Goal: Transaction & Acquisition: Purchase product/service

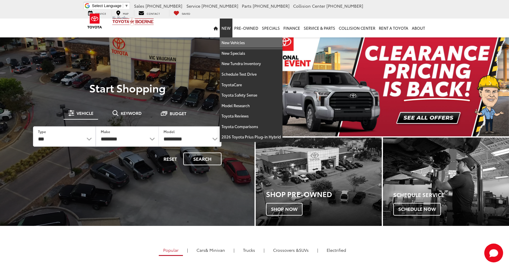
click at [231, 46] on link "New Vehicles" at bounding box center [251, 42] width 63 height 11
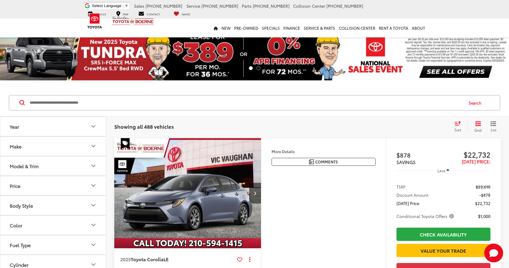
scroll to position [21, 0]
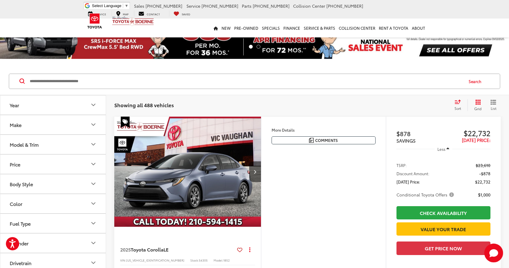
click at [92, 125] on icon "Make" at bounding box center [93, 124] width 7 height 7
click at [56, 185] on button "Model & Trim" at bounding box center [53, 182] width 106 height 19
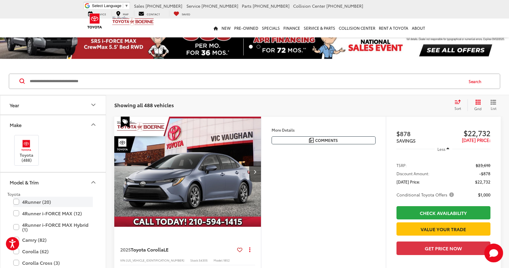
click at [37, 206] on label "4Runner (20)" at bounding box center [52, 202] width 79 height 10
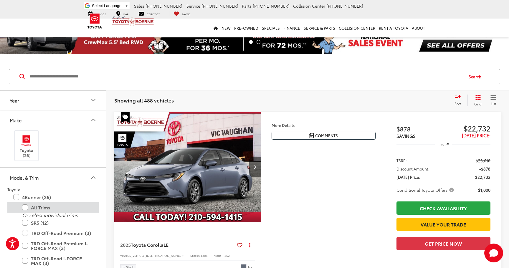
scroll to position [36, 0]
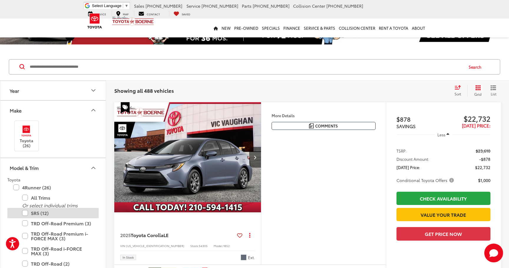
click at [42, 211] on label "SR5 (12)" at bounding box center [57, 213] width 71 height 10
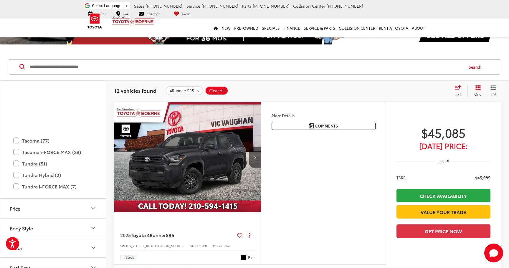
scroll to position [400, 0]
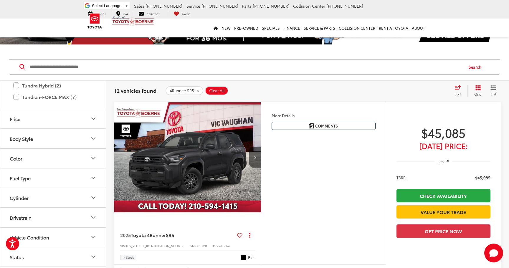
click at [54, 136] on button "Body Style" at bounding box center [53, 138] width 106 height 19
click at [59, 131] on button "Body Style" at bounding box center [53, 138] width 106 height 19
click at [54, 156] on button "Color" at bounding box center [53, 158] width 106 height 19
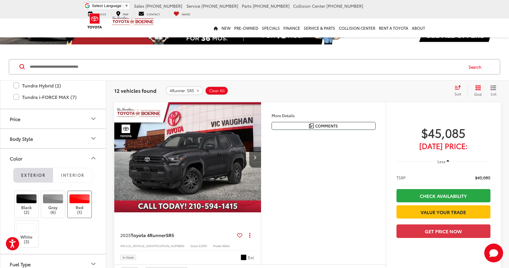
click at [84, 213] on label "Red (1)" at bounding box center [80, 204] width 24 height 21
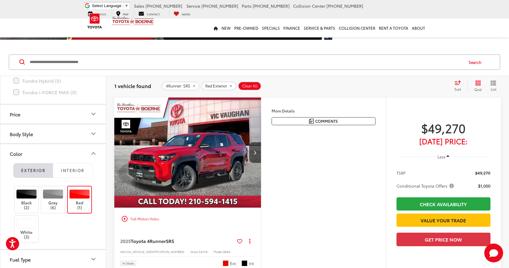
scroll to position [40, 0]
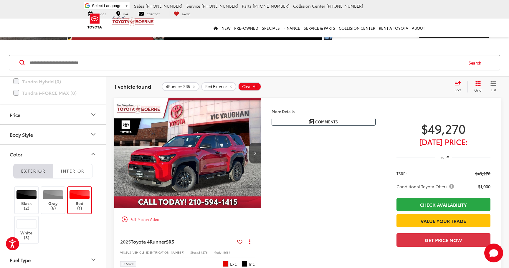
click at [241, 170] on img "2025 Toyota 4Runner SR5 0" at bounding box center [187, 153] width 147 height 111
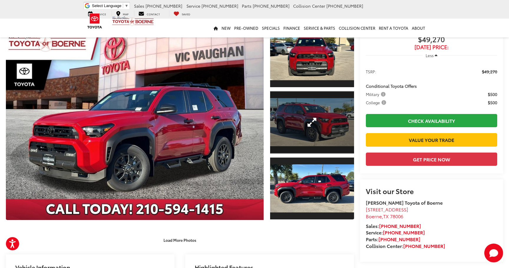
scroll to position [17, 0]
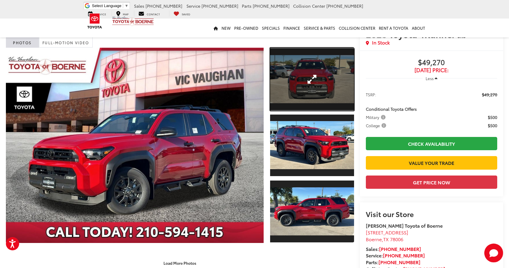
click at [310, 75] on link "Expand Photo 1" at bounding box center [312, 79] width 84 height 63
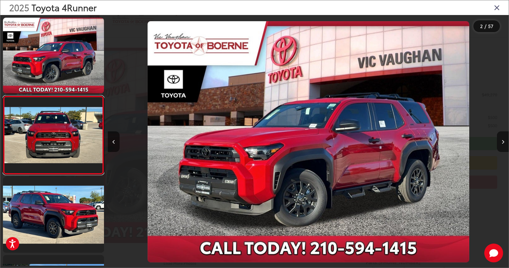
scroll to position [11, 0]
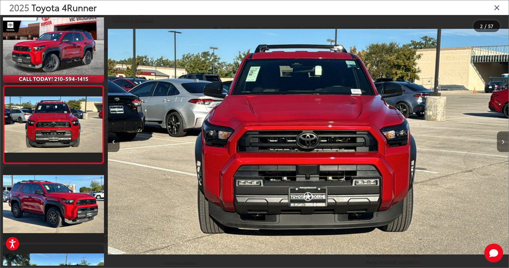
click at [506, 146] on button "Next image" at bounding box center [503, 141] width 12 height 21
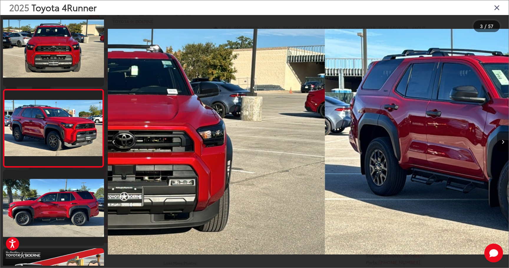
scroll to position [89, 0]
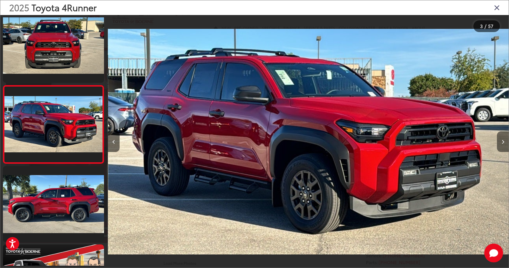
click at [506, 146] on button "Next image" at bounding box center [503, 141] width 12 height 21
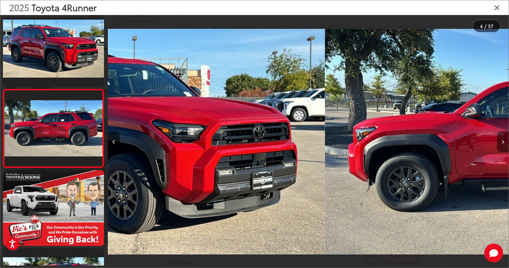
scroll to position [167, 0]
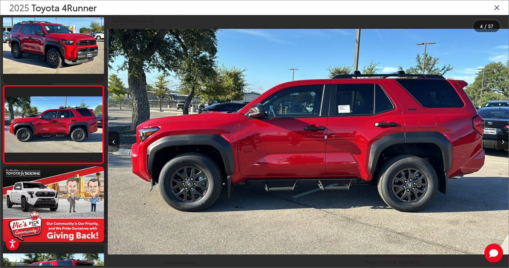
click at [506, 146] on button "Next image" at bounding box center [503, 141] width 12 height 21
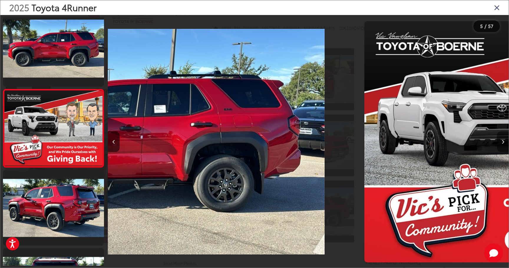
scroll to position [245, 0]
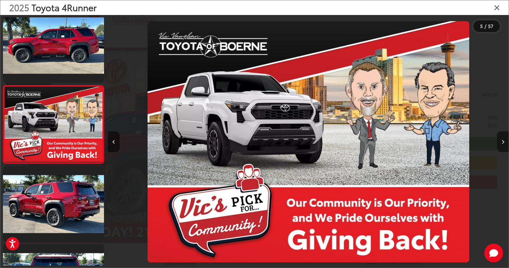
click at [506, 146] on button "Next image" at bounding box center [503, 141] width 12 height 21
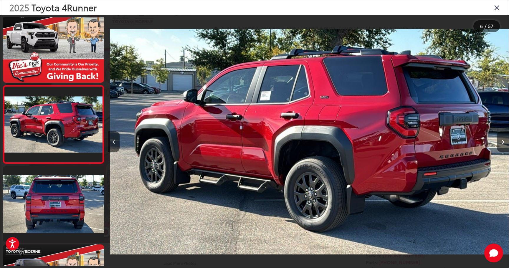
scroll to position [0, 0]
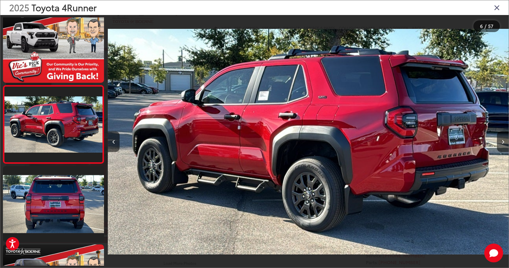
click at [495, 9] on icon "Close gallery" at bounding box center [497, 8] width 6 height 8
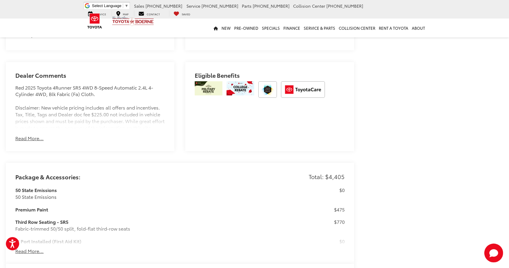
scroll to position [291, 0]
